Goal: Check status: Check status

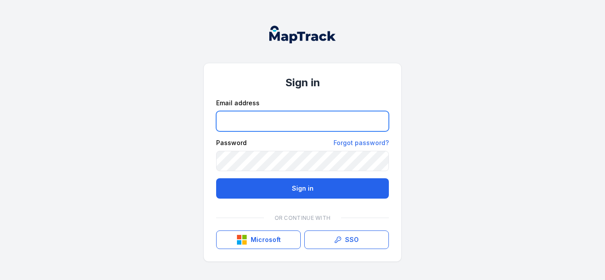
click at [229, 120] on input "email" at bounding box center [302, 121] width 173 height 20
type input "**********"
click at [216, 178] on button "Sign in" at bounding box center [302, 188] width 173 height 20
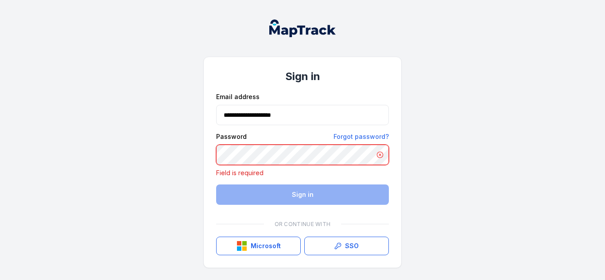
click at [216, 185] on button "Sign in" at bounding box center [302, 195] width 173 height 20
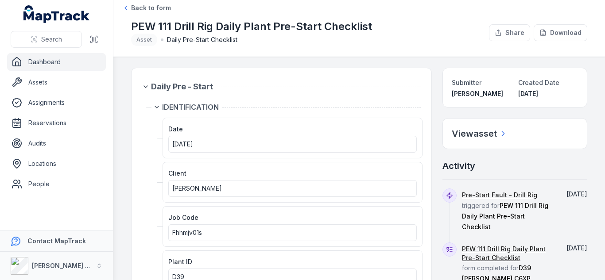
drag, startPoint x: 242, startPoint y: 143, endPoint x: 384, endPoint y: 7, distance: 197.2
click at [384, 7] on div "Toggle Navigation Back to form PEW 111 Drill Rig Daily Plant Pre-Start Checklis…" at bounding box center [358, 140] width 491 height 280
click at [342, 45] on span "Asset Daily Pre-Start Checklist" at bounding box center [251, 40] width 241 height 12
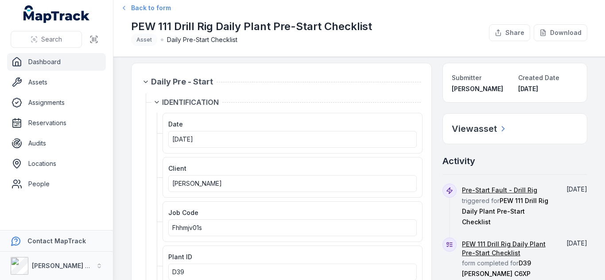
click at [142, 10] on span "Back to form" at bounding box center [151, 8] width 40 height 9
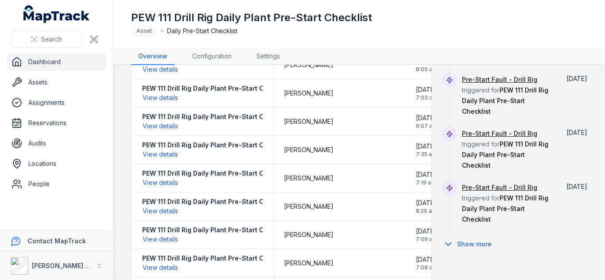
scroll to position [218, 0]
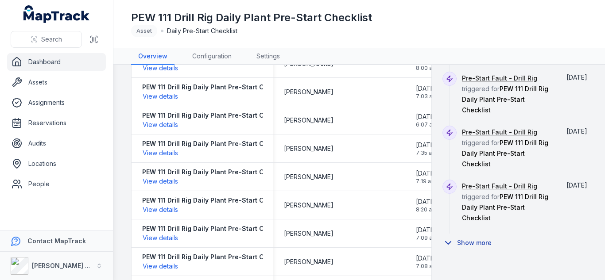
click at [458, 234] on button "Show more" at bounding box center [469, 243] width 55 height 19
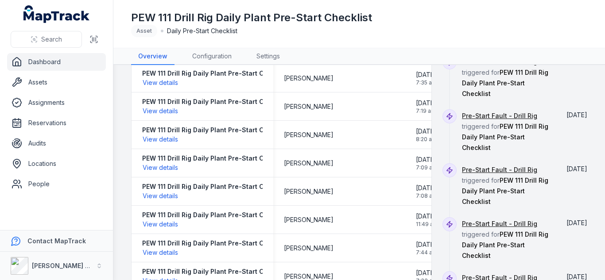
scroll to position [289, 0]
click at [495, 216] on div "Pre-Start Fault - Drill Rig triggered for PEW 111 Drill Rig Daily Plant Pre-Sta…" at bounding box center [508, 243] width 92 height 54
click at [493, 219] on link "Pre-Start Fault - Drill Rig" at bounding box center [499, 223] width 75 height 9
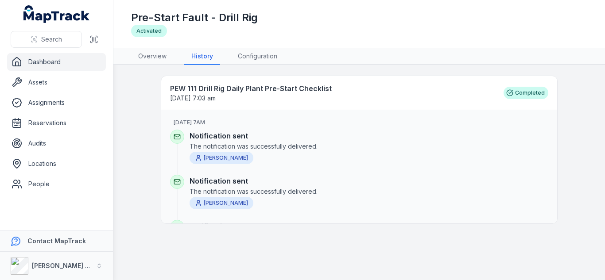
scroll to position [40, 0]
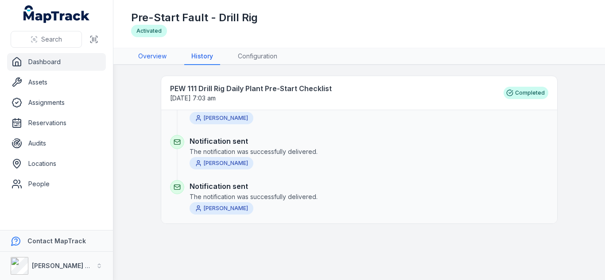
click at [147, 53] on link "Overview" at bounding box center [152, 56] width 42 height 17
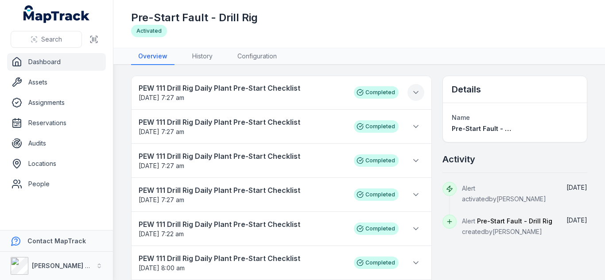
click at [412, 95] on icon at bounding box center [415, 92] width 9 height 9
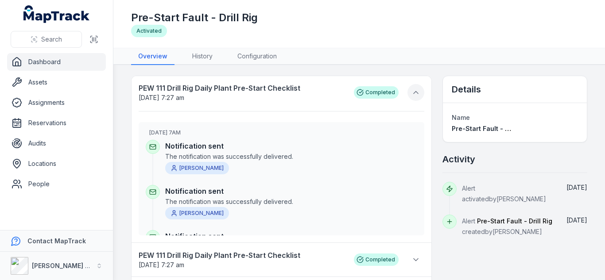
click at [411, 95] on icon at bounding box center [415, 92] width 9 height 9
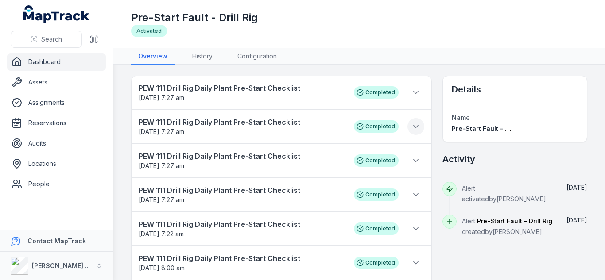
click at [411, 125] on icon at bounding box center [415, 126] width 9 height 9
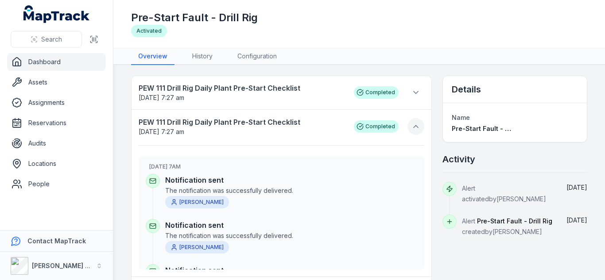
click at [411, 125] on icon at bounding box center [415, 126] width 9 height 9
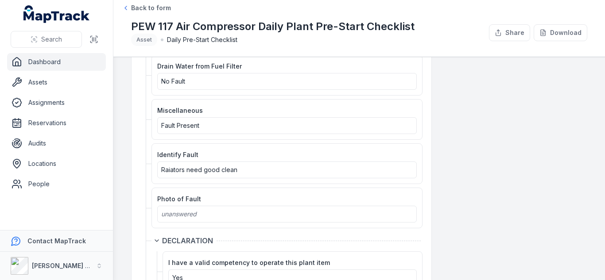
scroll to position [1895, 0]
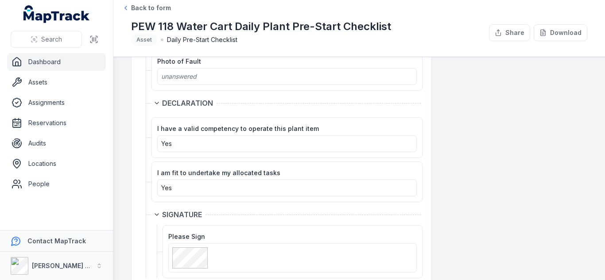
scroll to position [1453, 0]
